Goal: Task Accomplishment & Management: Use online tool/utility

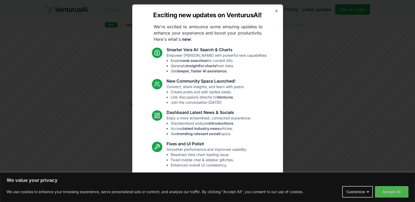
click at [275, 12] on icon "button" at bounding box center [276, 11] width 2 height 2
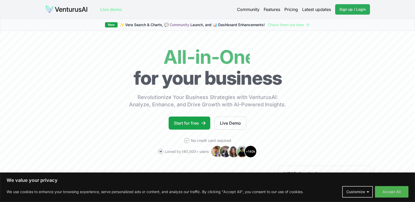
click at [342, 10] on span "Sign up / Login" at bounding box center [352, 9] width 26 height 5
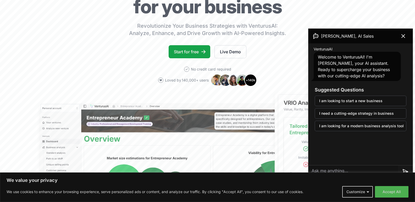
scroll to position [78, 0]
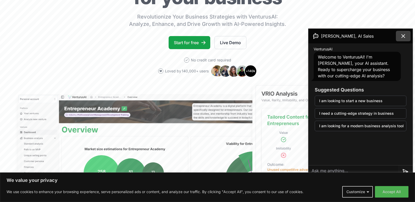
click at [397, 33] on button at bounding box center [403, 36] width 15 height 10
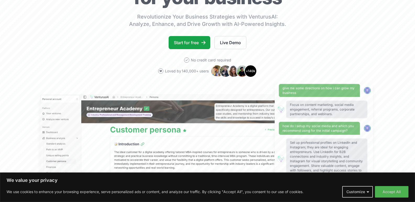
scroll to position [183, 0]
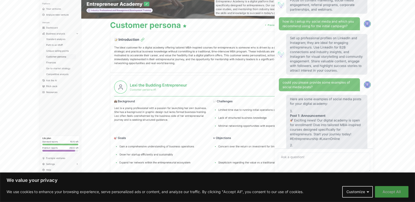
click at [387, 194] on button "Accept All" at bounding box center [391, 192] width 33 height 12
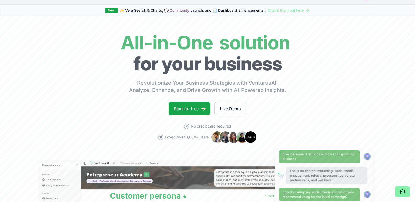
scroll to position [0, 0]
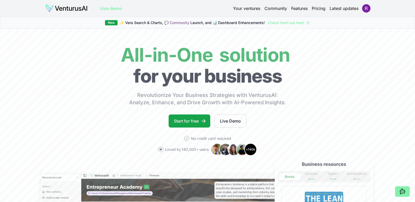
click at [250, 11] on link "Your ventures" at bounding box center [246, 8] width 27 height 6
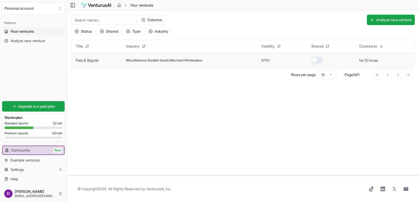
click at [176, 59] on span "Miscellaneous Durable Goods Merchant Wholesalers" at bounding box center [164, 60] width 76 height 4
click at [88, 61] on link "Pata & Bigode" at bounding box center [87, 60] width 23 height 4
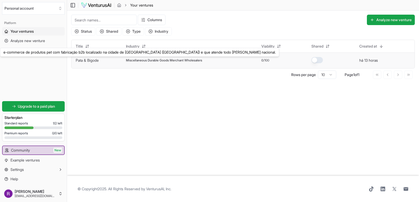
click at [88, 61] on link "Pata & Bigode" at bounding box center [87, 60] width 23 height 4
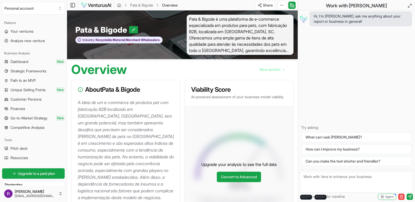
click at [332, 57] on div "Hi, I'm [PERSON_NAME], ask me anything about your report or business in general…" at bounding box center [356, 89] width 117 height 159
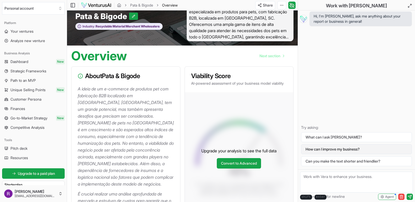
scroll to position [26, 0]
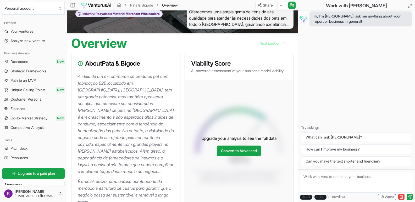
click at [323, 175] on textarea at bounding box center [356, 182] width 113 height 21
click at [385, 199] on button "Agent" at bounding box center [387, 197] width 18 height 6
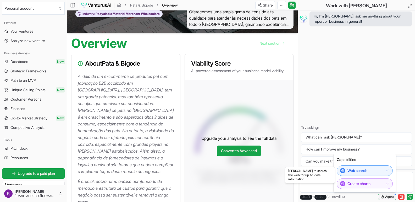
click at [385, 199] on button "Agent" at bounding box center [387, 197] width 18 height 6
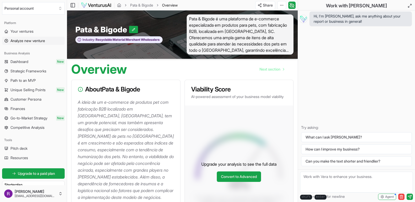
scroll to position [0, 0]
click at [326, 179] on textarea at bounding box center [356, 182] width 113 height 21
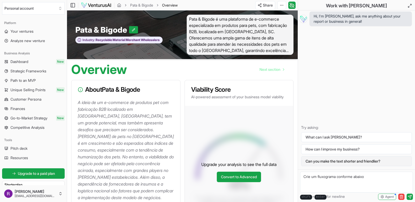
paste textarea "Recebimento do Pedido ↓ Definição da Personalização ↓ Separação de Insumos ↓ Co…"
type textarea "Crie um fluxograma conforme abaixo Recebimento do Pedido ↓ Definição da Persona…"
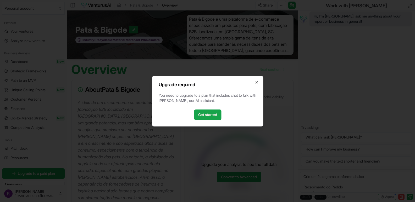
click at [258, 82] on div "Upgrade required You need to upgrade to a plan that includes chat to talk with …" at bounding box center [207, 101] width 111 height 51
click at [255, 84] on icon "button" at bounding box center [256, 82] width 4 height 4
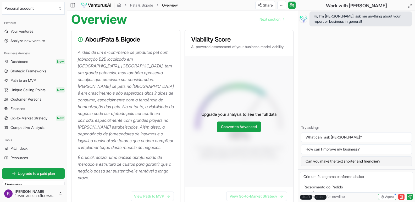
scroll to position [52, 0]
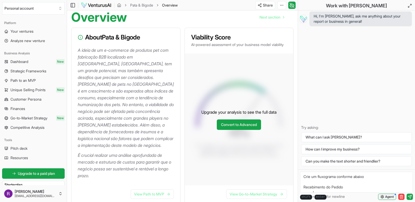
click at [384, 196] on button "Agent" at bounding box center [387, 197] width 18 height 6
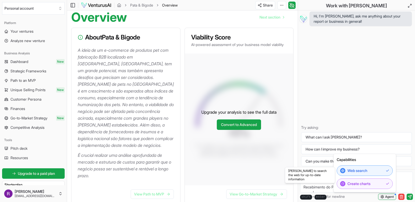
click at [384, 196] on button "Agent" at bounding box center [387, 197] width 18 height 6
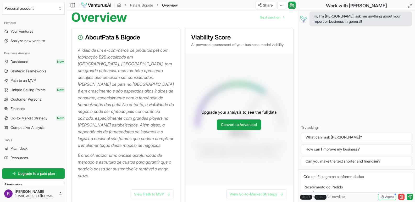
click at [368, 182] on textarea "Crie um fluxograma conforme abaixo Recebimento do Pedido ↓ Definição da Persona…" at bounding box center [356, 182] width 113 height 21
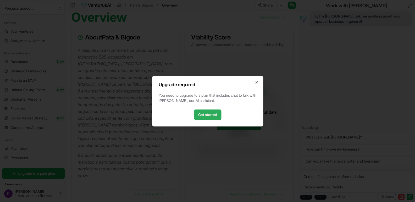
click at [209, 114] on link "Get started" at bounding box center [207, 115] width 27 height 10
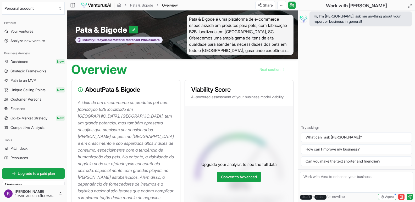
click at [209, 40] on span "Pata & Bigode é uma plataforma de e-commerce especializada em produtos para pet…" at bounding box center [240, 35] width 107 height 40
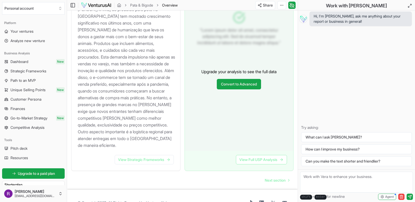
scroll to position [594, 0]
click at [143, 155] on link "View Strategic Frameworks" at bounding box center [144, 159] width 59 height 9
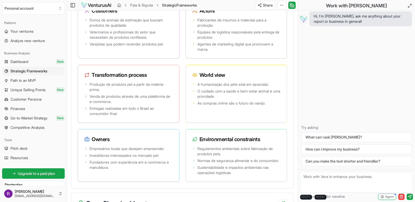
scroll to position [1125, 0]
click at [206, 78] on h3 "World view" at bounding box center [236, 74] width 88 height 7
click at [204, 87] on span "A humanização dos pets está em ascensão." at bounding box center [232, 84] width 71 height 5
click at [204, 99] on span "O cuidado com a saúde e bem-estar animal é uma prioridade." at bounding box center [238, 93] width 83 height 10
click at [199, 78] on h3 "World view" at bounding box center [236, 74] width 88 height 7
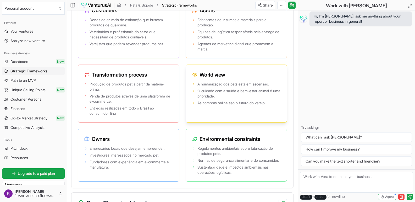
click at [194, 77] on icon at bounding box center [194, 74] width 5 height 5
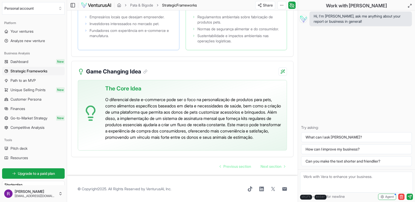
scroll to position [1277, 0]
click at [269, 168] on span "Next section" at bounding box center [270, 166] width 21 height 5
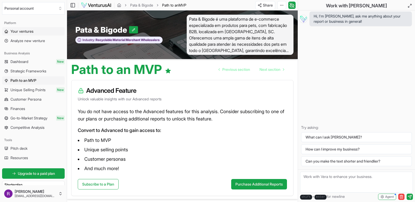
click at [23, 32] on span "Your ventures" at bounding box center [21, 31] width 23 height 5
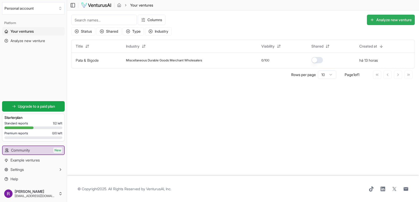
click at [379, 22] on button "Analyze new venture" at bounding box center [391, 20] width 48 height 10
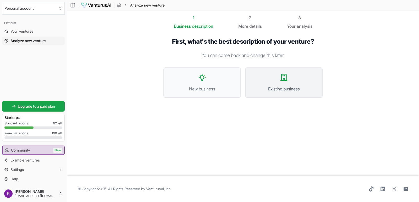
click at [283, 84] on button "Existing business" at bounding box center [283, 83] width 77 height 30
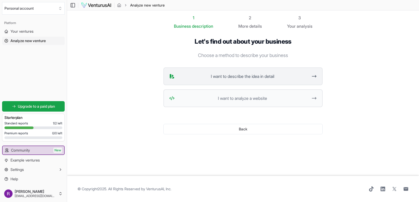
click at [270, 81] on button "I want to describe the idea in detail" at bounding box center [242, 77] width 159 height 18
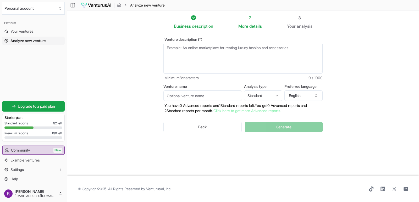
click at [213, 60] on textarea "Venture description (*)" at bounding box center [242, 58] width 159 height 31
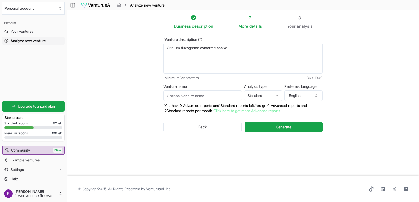
paste textarea "Recebimento do Pedido ↓ Definição da Personalização ↓ Separação de Insumos ↓ Co…"
type textarea "Crie um fluxograma conforme abaixo Recebimento do Pedido ↓ Definição da Persona…"
click at [267, 127] on button "Generate" at bounding box center [284, 127] width 78 height 10
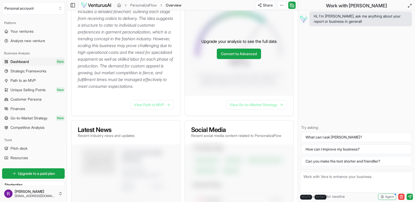
scroll to position [209, 0]
